Goal: Task Accomplishment & Management: Use online tool/utility

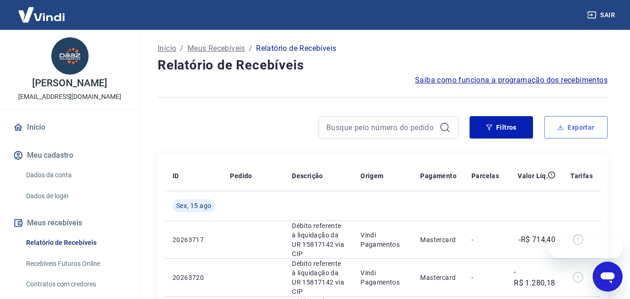
click at [571, 131] on button "Exportar" at bounding box center [575, 127] width 63 height 22
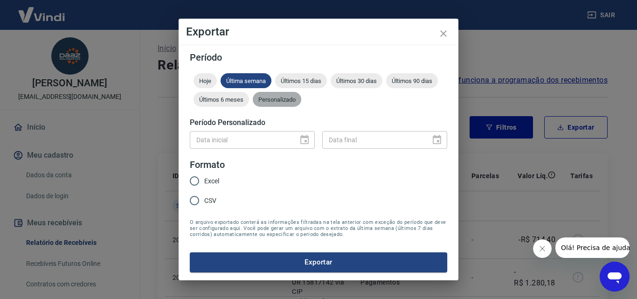
click at [268, 99] on span "Personalizado" at bounding box center [277, 99] width 48 height 7
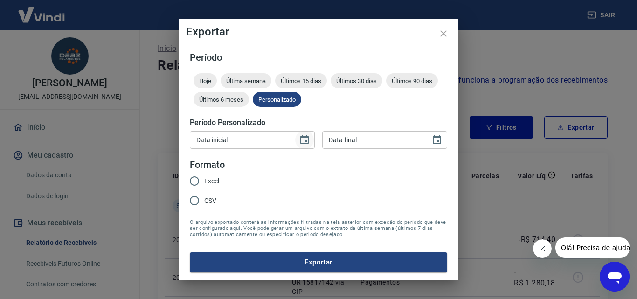
click at [303, 139] on icon "Choose date" at bounding box center [304, 139] width 11 height 11
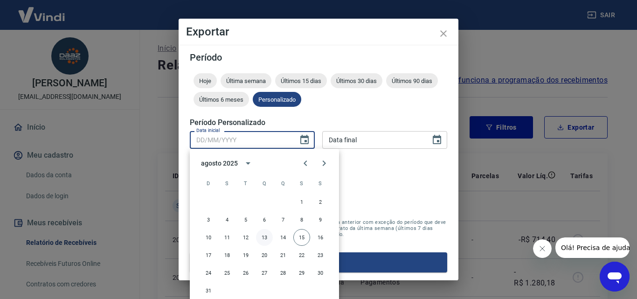
click at [260, 235] on button "13" at bounding box center [264, 237] width 17 height 17
type input "13/08/2025"
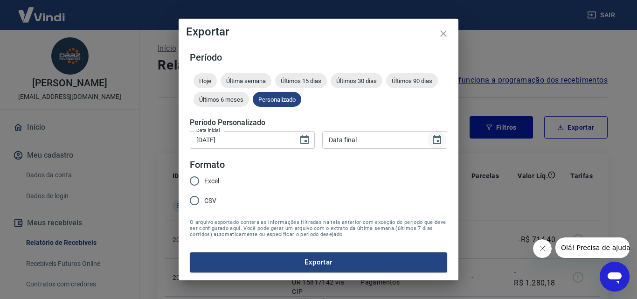
click at [439, 138] on icon "Choose date" at bounding box center [436, 139] width 8 height 9
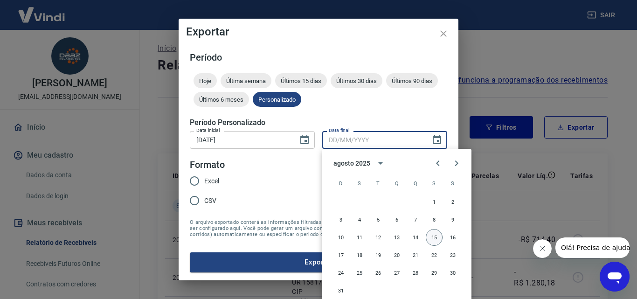
click at [434, 238] on button "15" at bounding box center [433, 237] width 17 height 17
type input "15/08/2025"
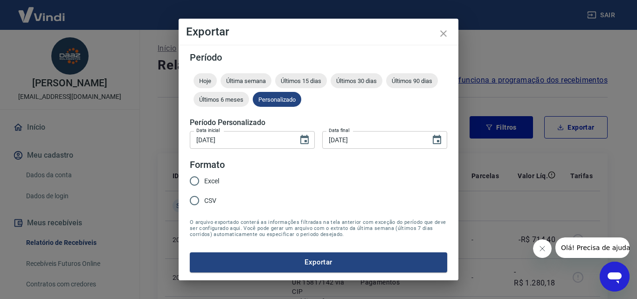
click at [196, 181] on input "Excel" at bounding box center [195, 181] width 20 height 20
radio input "true"
click at [319, 264] on button "Exportar" at bounding box center [318, 262] width 257 height 20
